Goal: Find specific page/section: Find specific page/section

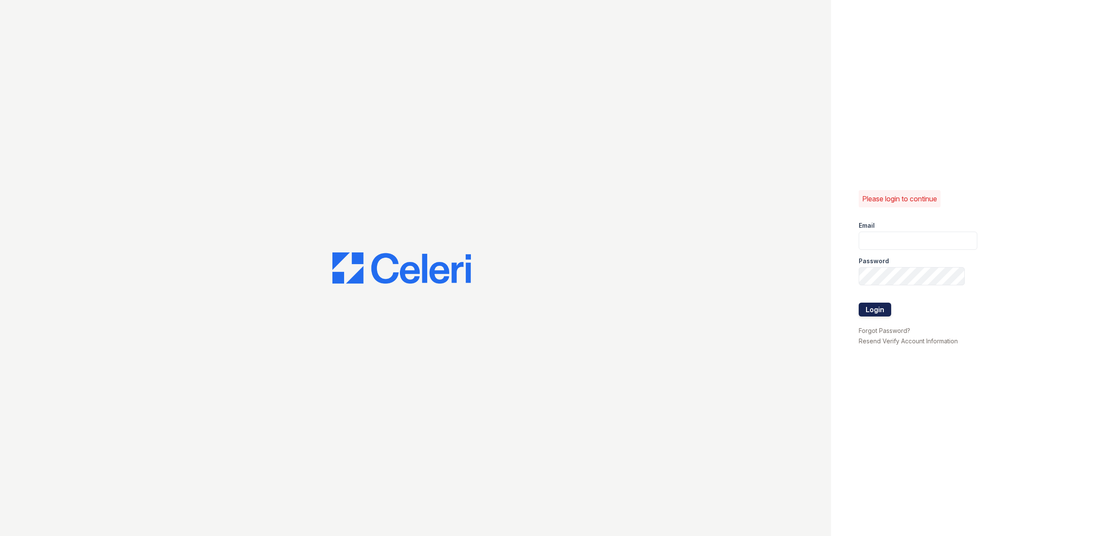
type input "Aspect.pm@cafmanagement.com"
click at [876, 310] on button "Login" at bounding box center [874, 309] width 32 height 14
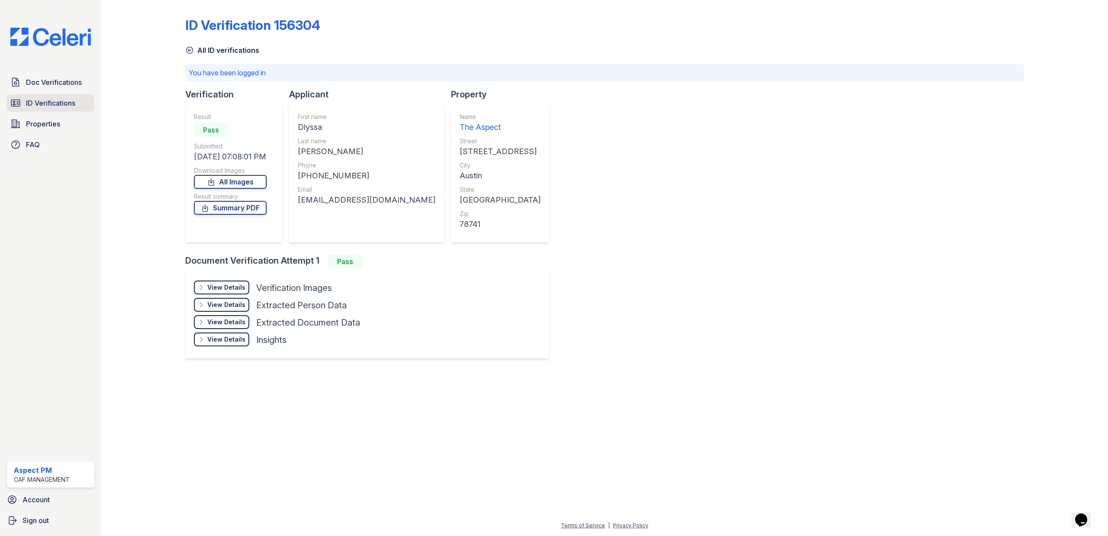
click at [40, 101] on span "ID Verifications" at bounding box center [50, 103] width 49 height 10
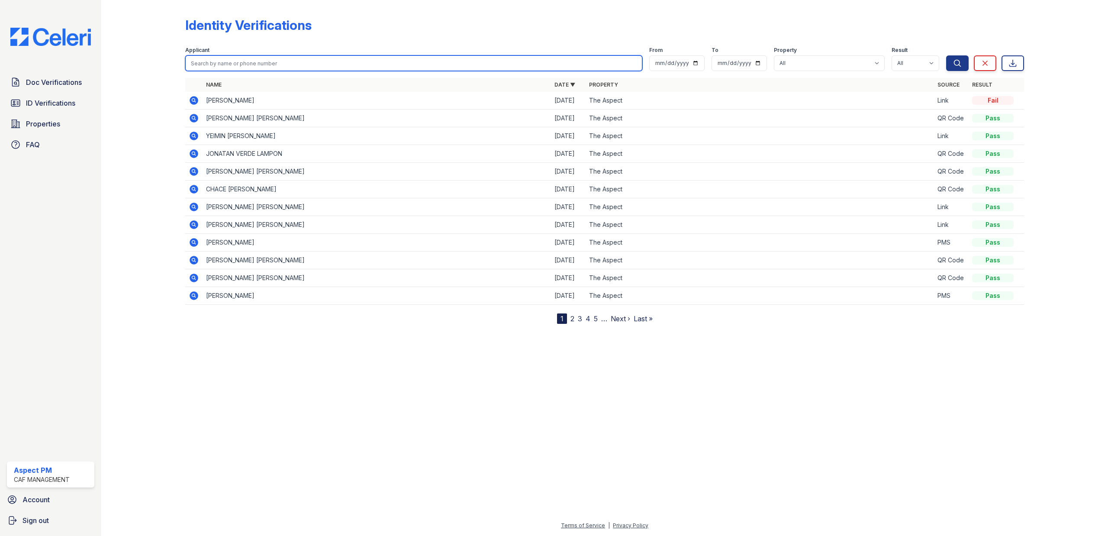
click at [279, 65] on input "search" at bounding box center [413, 63] width 457 height 16
type input "[PERSON_NAME]"
click at [946, 55] on button "Search" at bounding box center [957, 63] width 23 height 16
